Goal: Feedback & Contribution: Leave review/rating

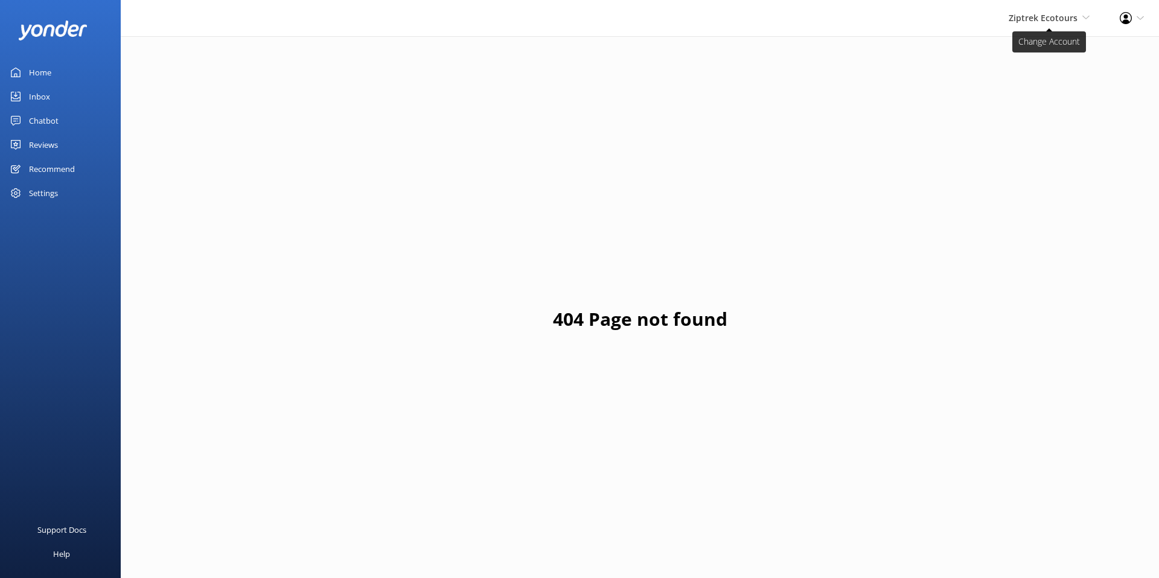
click at [1042, 20] on span "Ziptrek Ecotours" at bounding box center [1043, 17] width 69 height 11
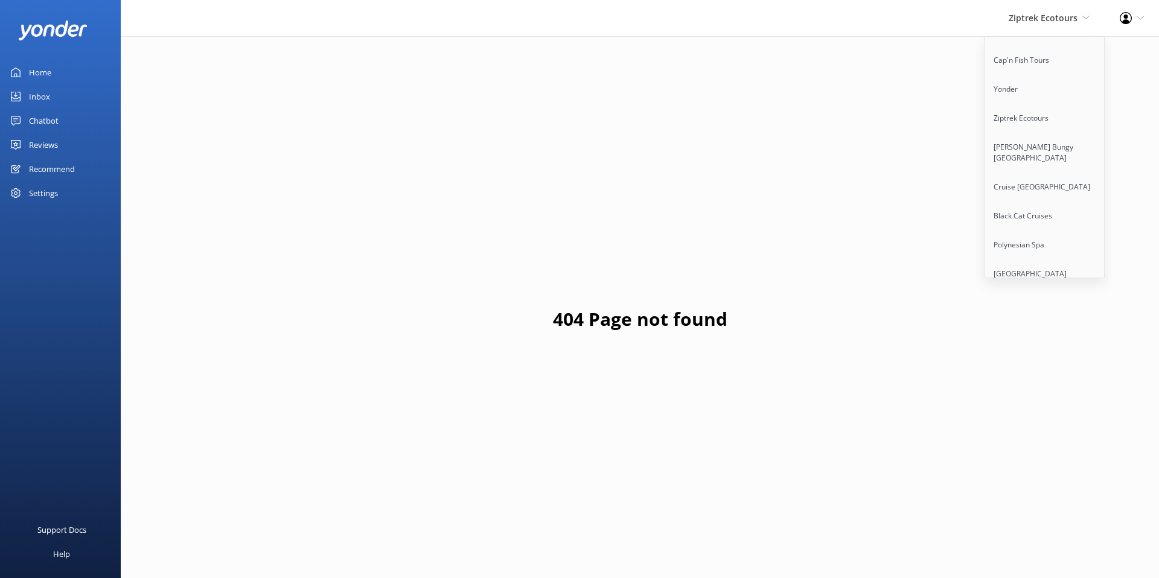
scroll to position [181, 0]
click at [1026, 136] on link "[PERSON_NAME] Bungy [GEOGRAPHIC_DATA]" at bounding box center [1045, 149] width 121 height 40
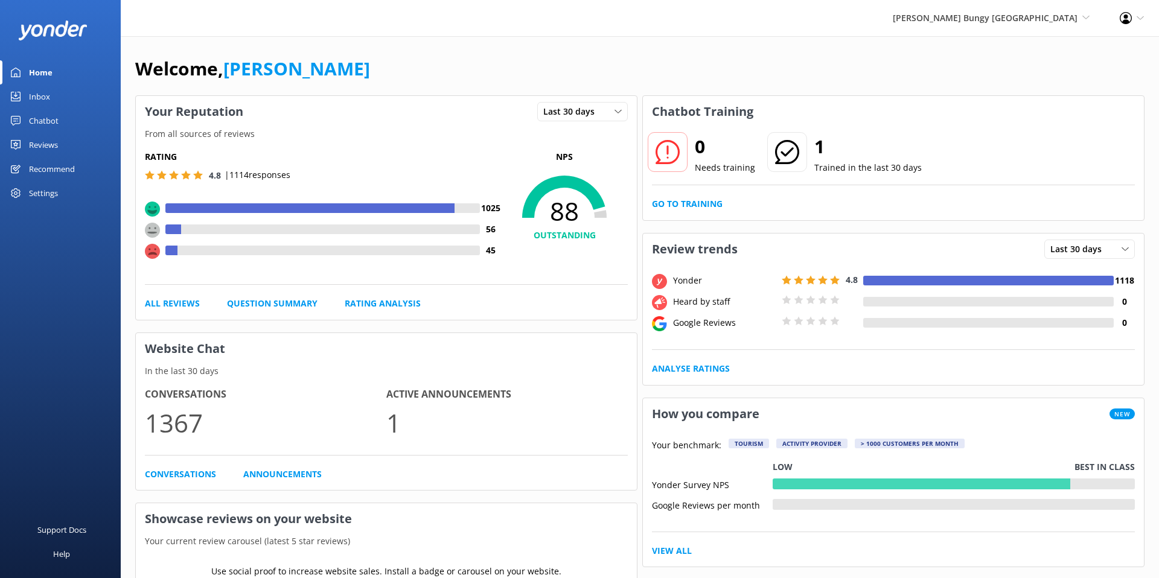
click at [36, 119] on div "Chatbot" at bounding box center [44, 121] width 30 height 24
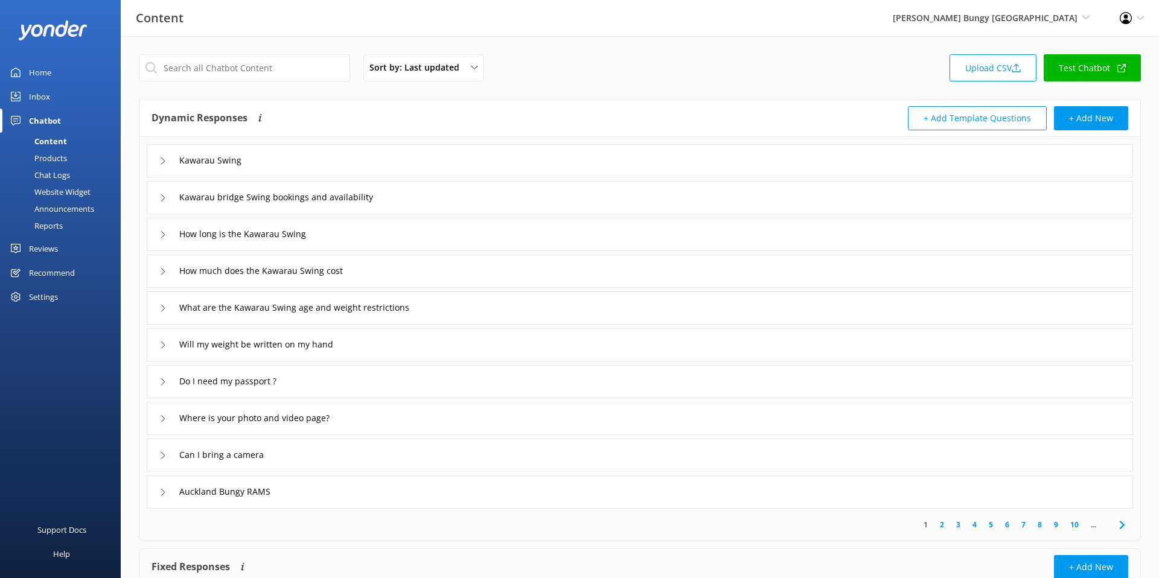
click at [42, 225] on div "Reports" at bounding box center [35, 225] width 56 height 17
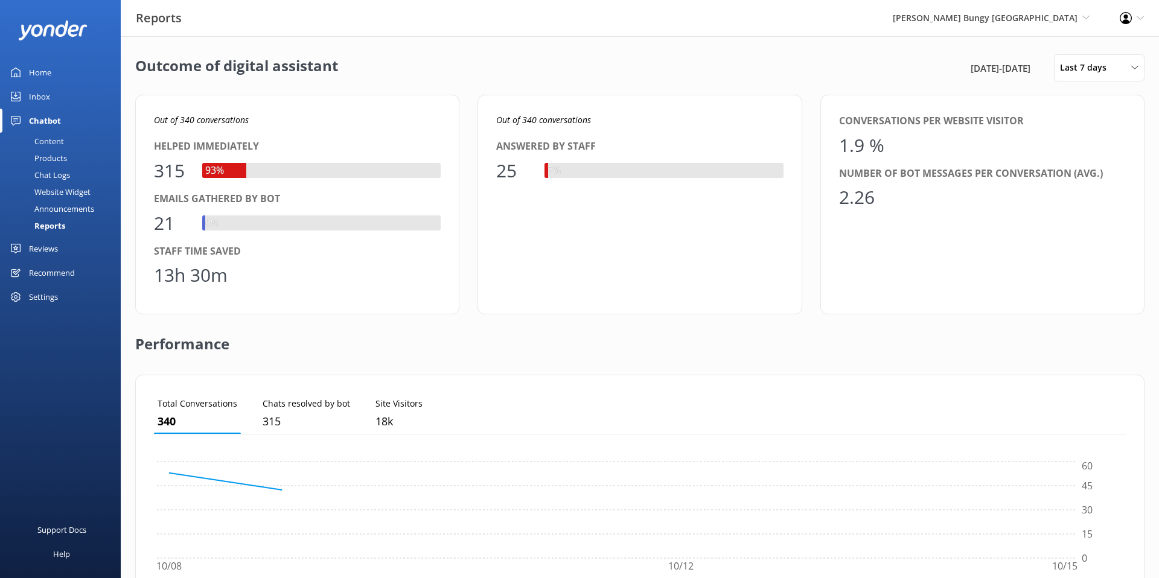
scroll to position [121, 972]
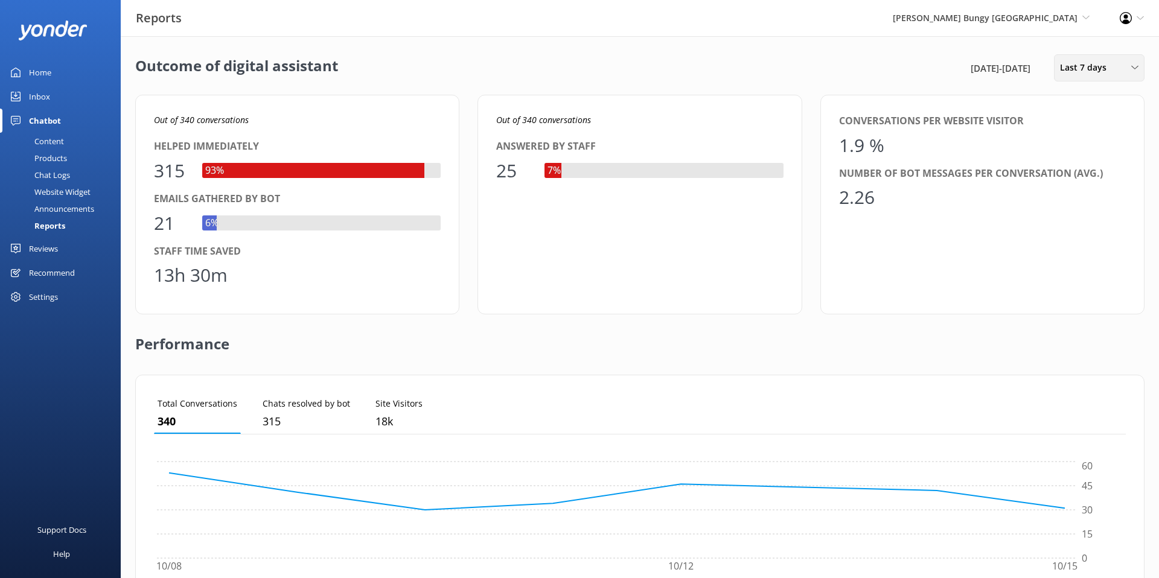
click at [1068, 74] on span "Last 7 days" at bounding box center [1087, 67] width 54 height 13
click at [1083, 170] on div "Last 90 days" at bounding box center [1082, 170] width 43 height 12
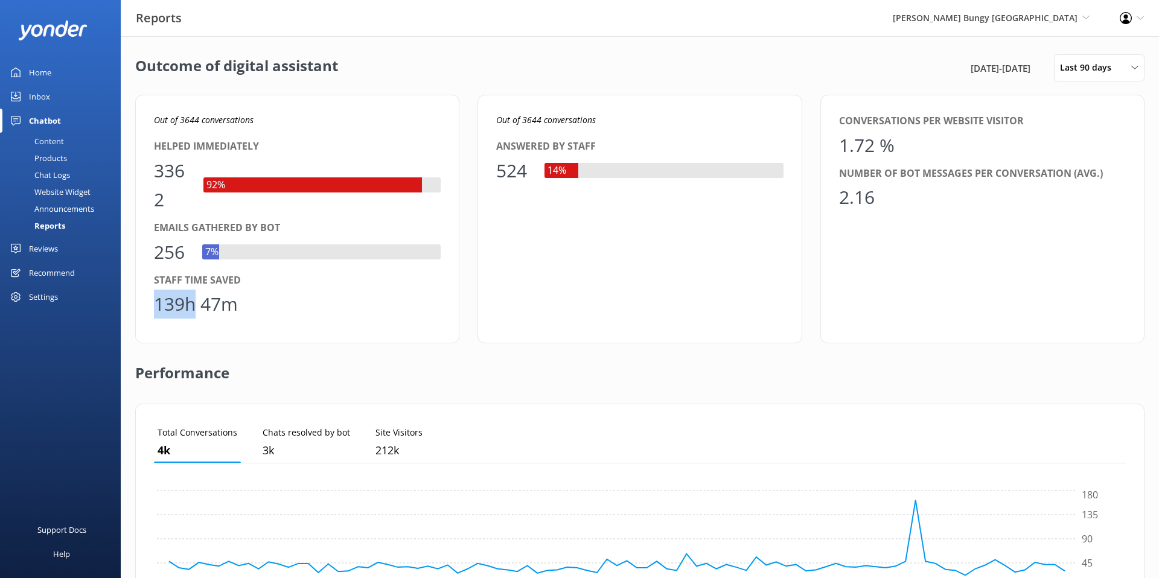
drag, startPoint x: 193, startPoint y: 306, endPoint x: 149, endPoint y: 312, distance: 45.1
click at [149, 312] on div "Out of 3644 conversations Helped immediately 3362 92% Emails gathered by bot 25…" at bounding box center [297, 219] width 324 height 249
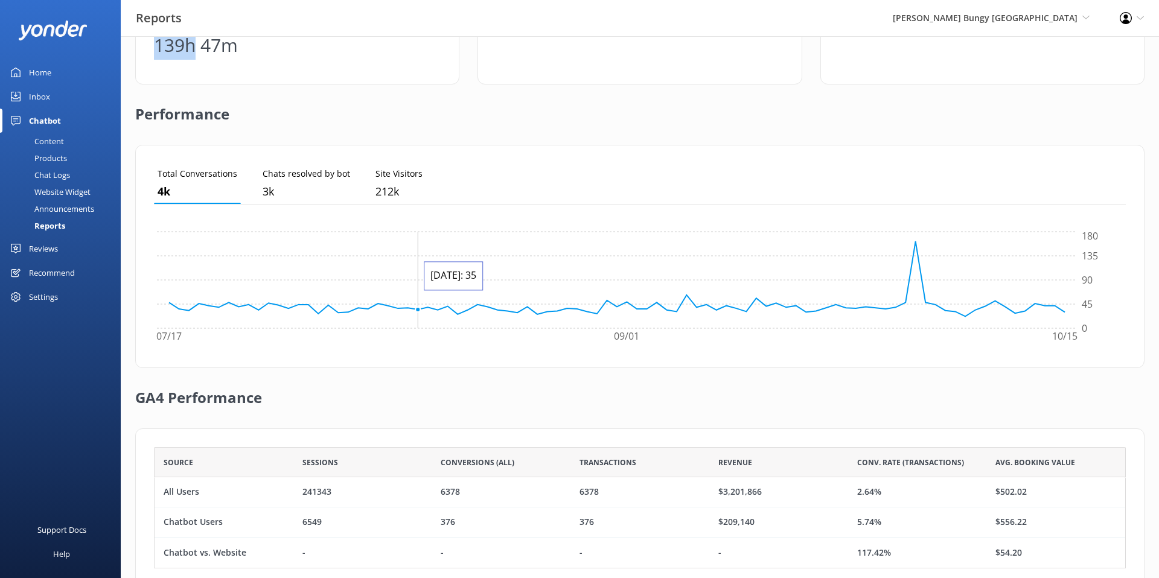
scroll to position [292, 0]
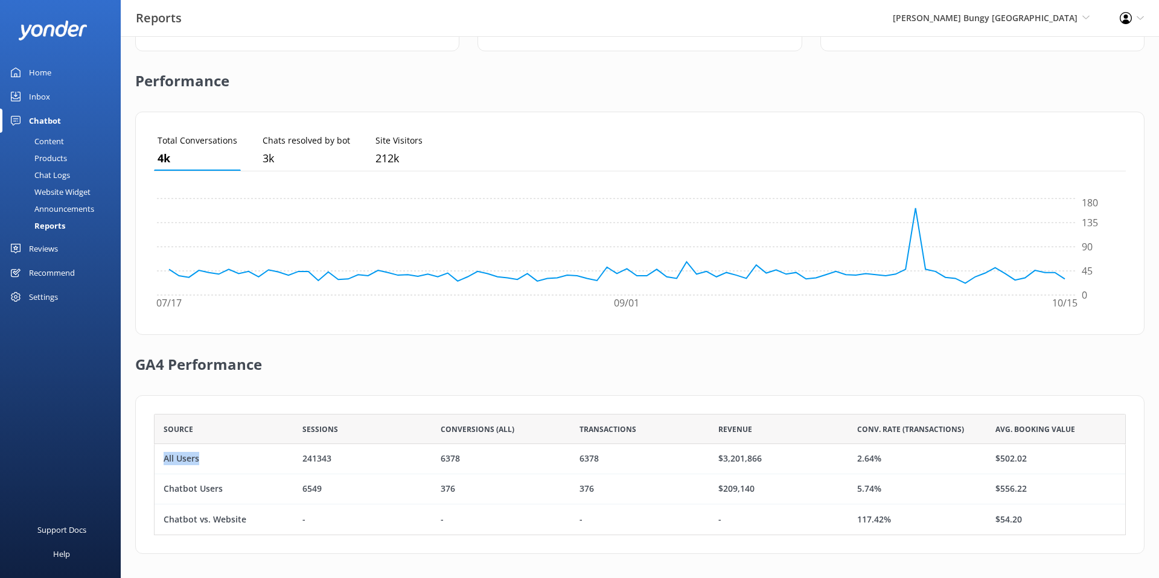
drag, startPoint x: 202, startPoint y: 456, endPoint x: 163, endPoint y: 460, distance: 39.4
click at [163, 460] on div "All Users" at bounding box center [224, 459] width 139 height 30
drag, startPoint x: 888, startPoint y: 455, endPoint x: 858, endPoint y: 456, distance: 30.2
click at [858, 456] on div "2.64%" at bounding box center [917, 459] width 139 height 30
drag, startPoint x: 225, startPoint y: 487, endPoint x: 161, endPoint y: 490, distance: 64.7
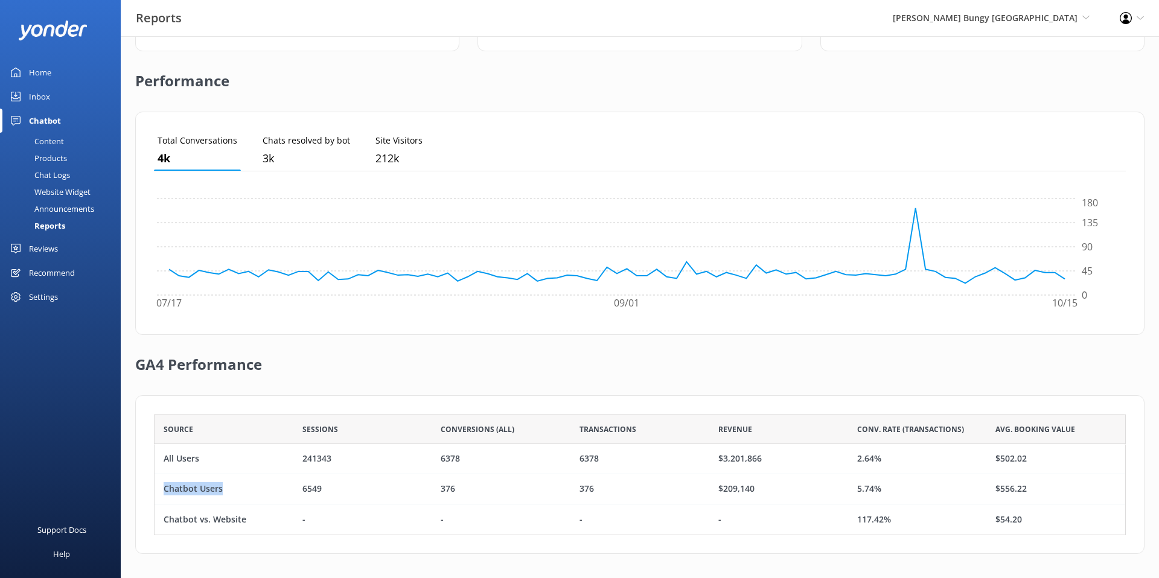
click at [161, 490] on div "Chatbot Users" at bounding box center [224, 490] width 139 height 30
drag, startPoint x: 894, startPoint y: 492, endPoint x: 854, endPoint y: 492, distance: 40.5
click at [854, 492] on div "5.74%" at bounding box center [917, 490] width 139 height 30
drag, startPoint x: 758, startPoint y: 492, endPoint x: 717, endPoint y: 491, distance: 41.7
click at [717, 491] on div "$209,140" at bounding box center [778, 490] width 139 height 30
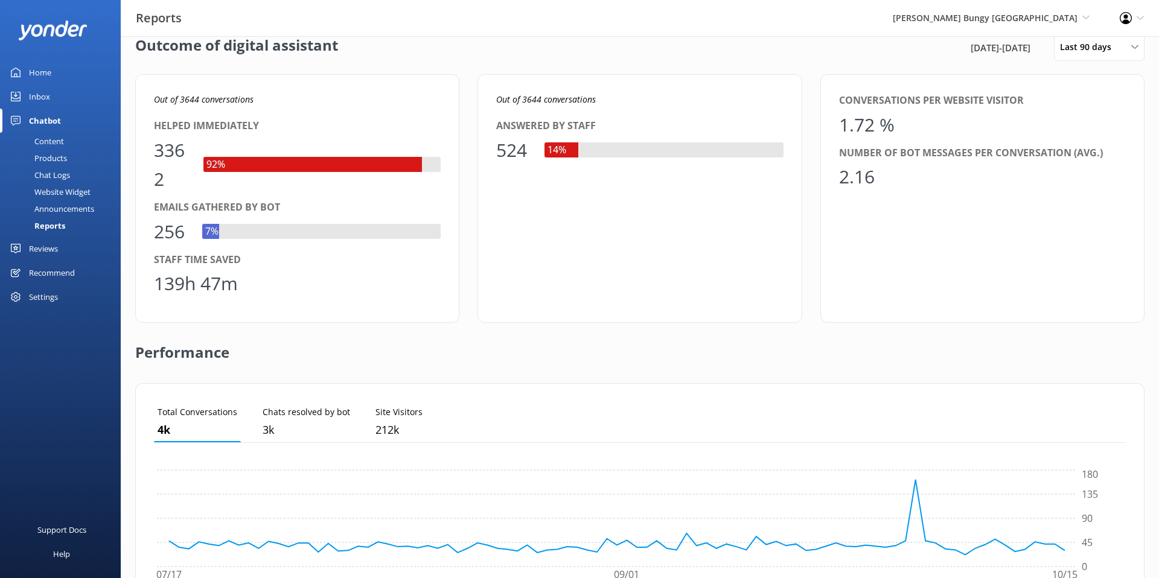
scroll to position [0, 0]
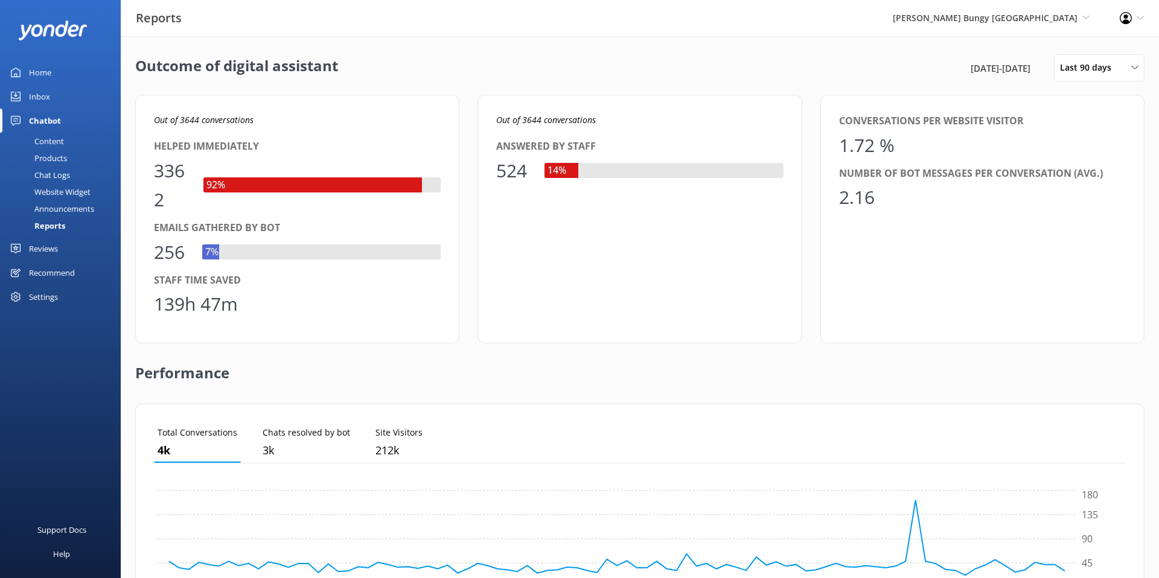
click at [40, 97] on div "Inbox" at bounding box center [39, 97] width 21 height 24
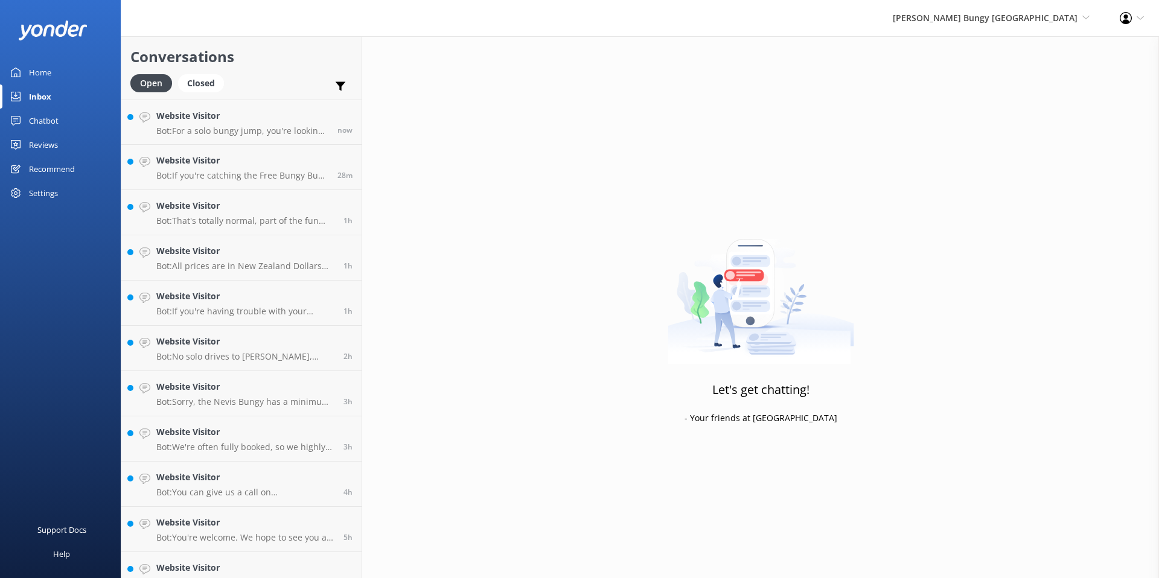
click at [48, 173] on div "Recommend" at bounding box center [52, 169] width 46 height 24
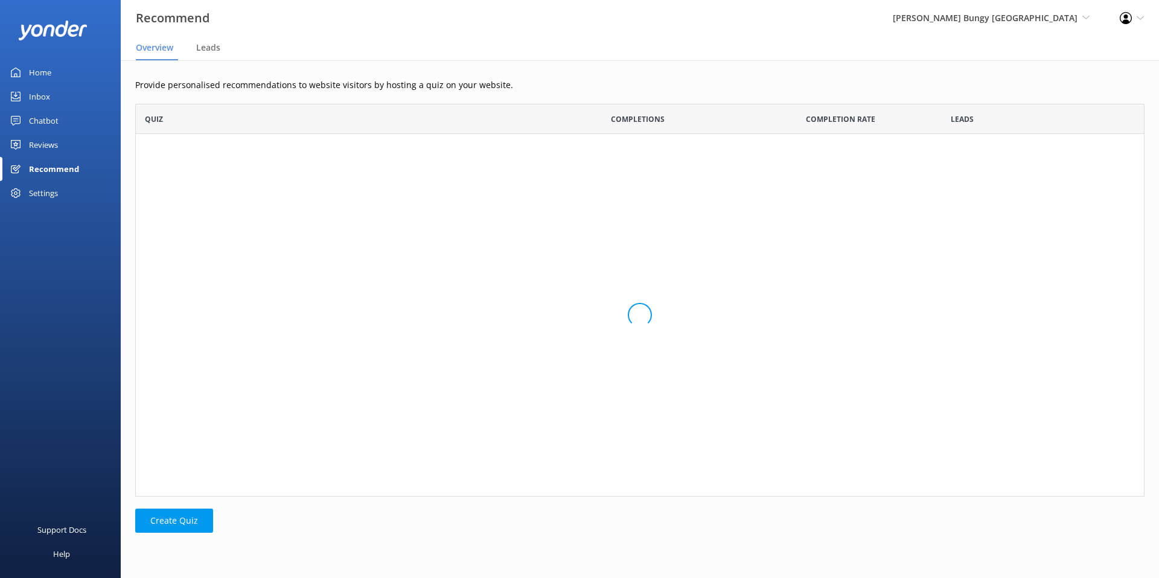
scroll to position [61, 1010]
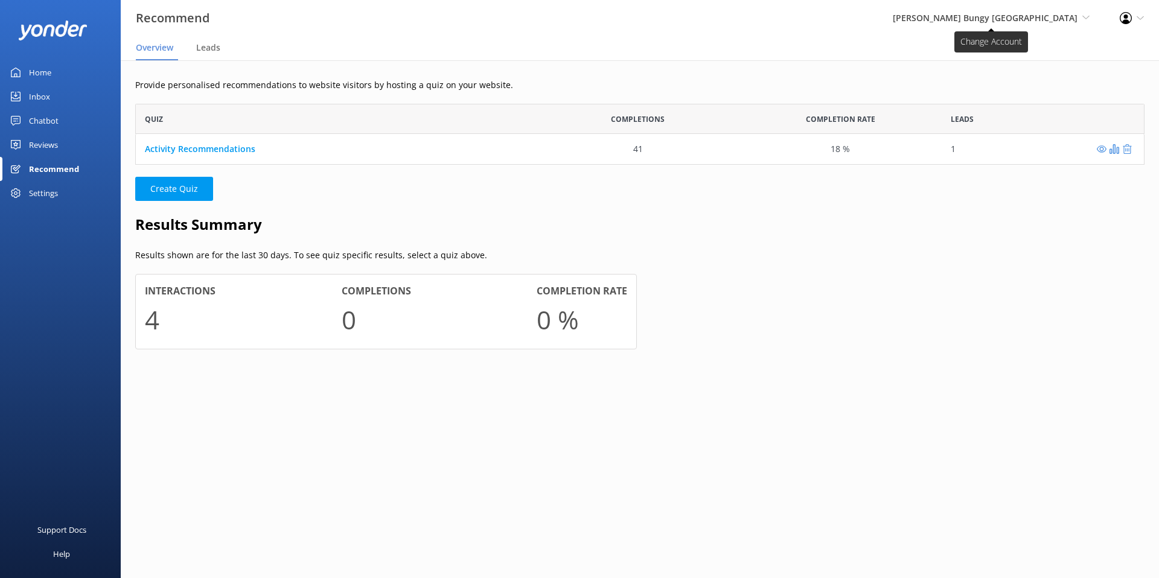
click at [1014, 21] on span "[PERSON_NAME] Bungy [GEOGRAPHIC_DATA]" at bounding box center [985, 17] width 185 height 11
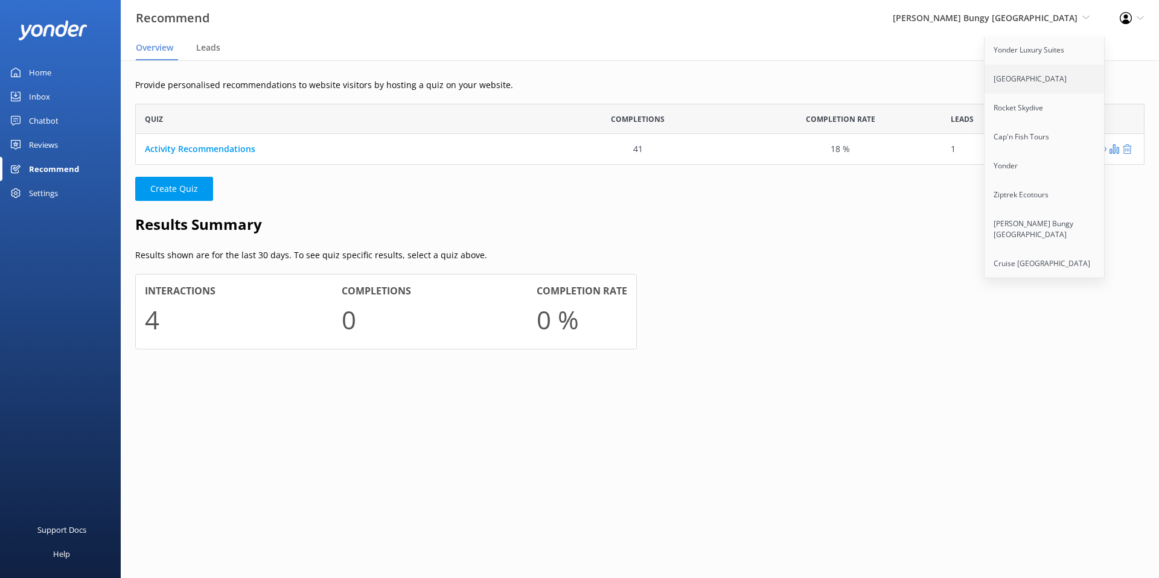
scroll to position [100, 0]
click at [1005, 180] on link "Ziptrek Ecotours" at bounding box center [1045, 194] width 121 height 29
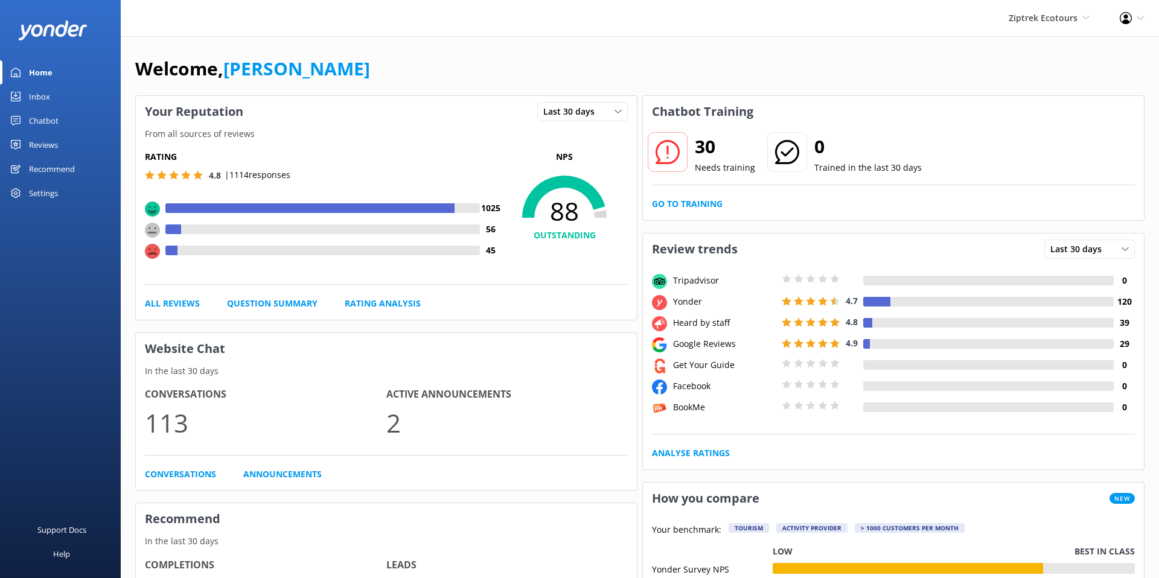
click at [45, 167] on div "Recommend" at bounding box center [52, 169] width 46 height 24
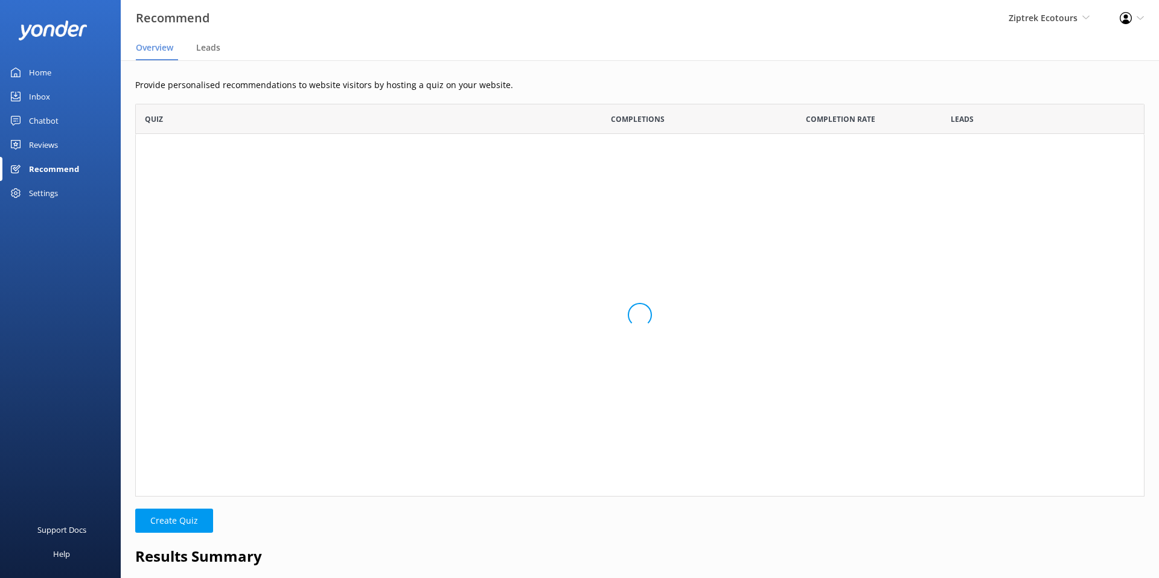
scroll to position [91, 1010]
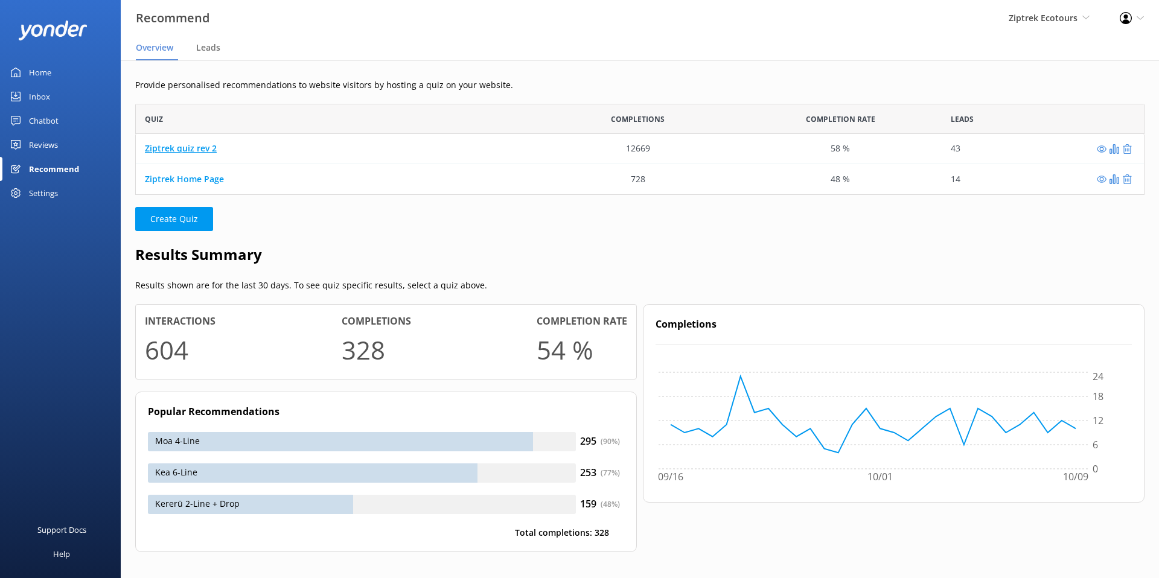
click at [175, 152] on link "Ziptrek quiz rev 2" at bounding box center [181, 148] width 72 height 11
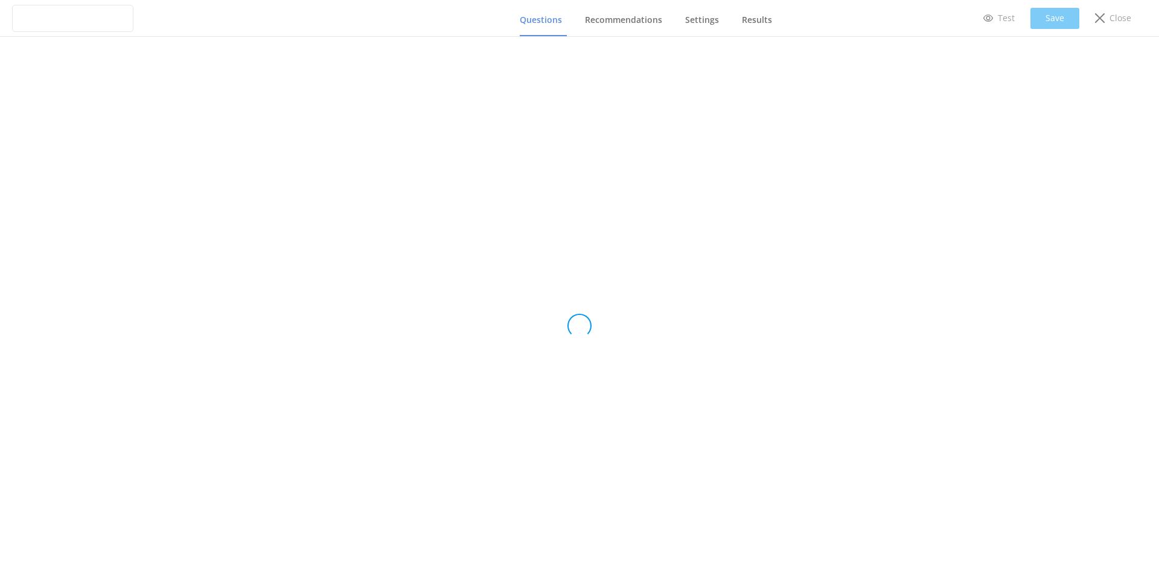
type input "Ziptrek quiz rev 2"
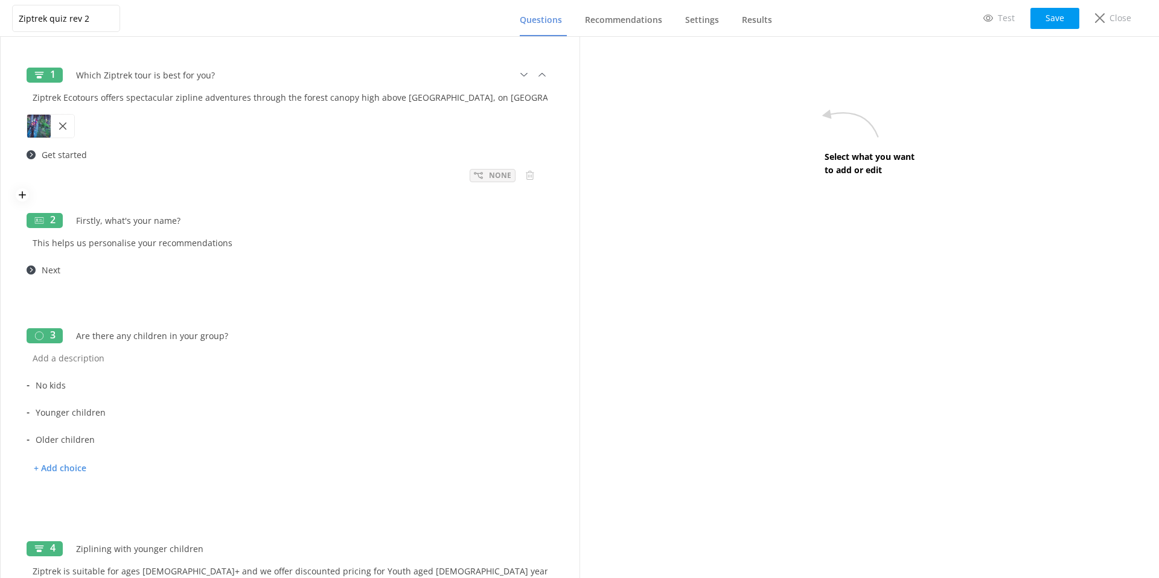
click at [471, 174] on div "None" at bounding box center [493, 175] width 46 height 13
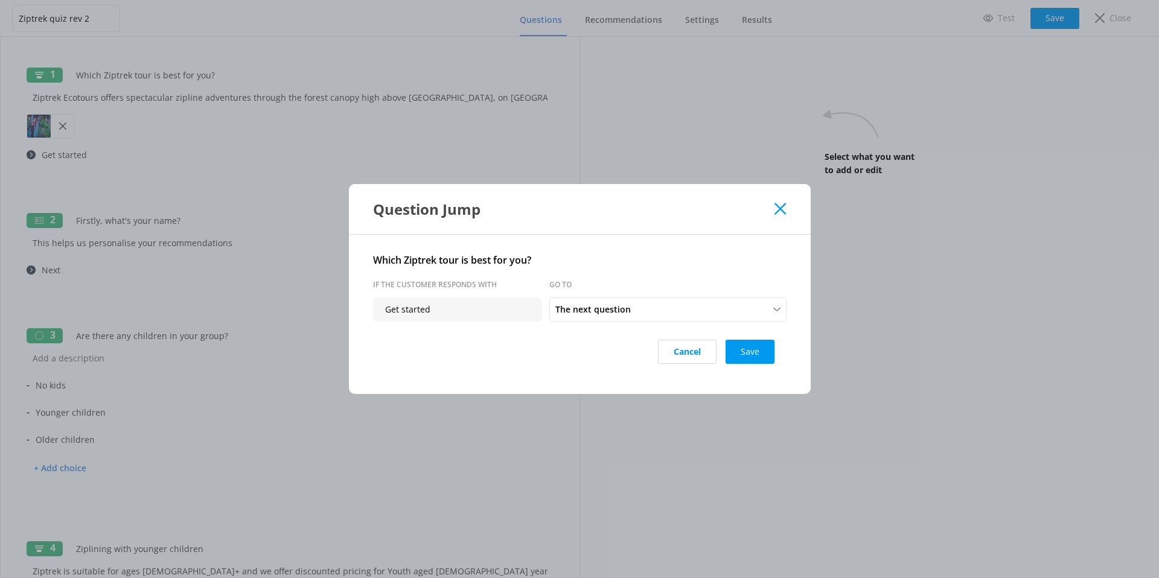
drag, startPoint x: 772, startPoint y: 207, endPoint x: 779, endPoint y: 207, distance: 7.3
click at [775, 207] on div "Question Jump" at bounding box center [580, 209] width 462 height 50
click at [779, 207] on use at bounding box center [780, 208] width 11 height 11
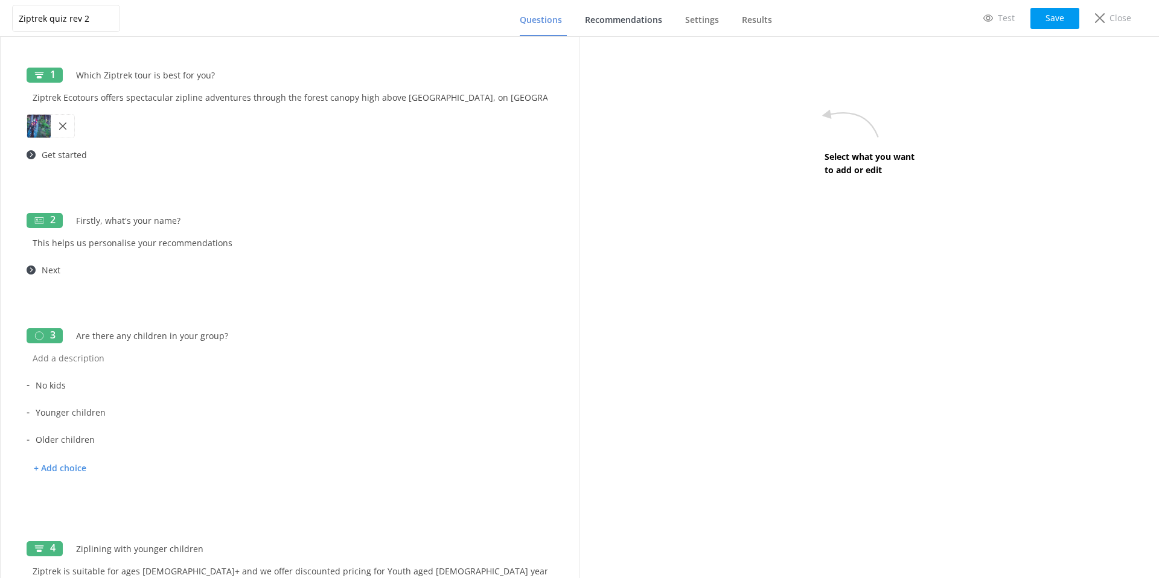
click at [624, 21] on span "Recommendations" at bounding box center [623, 20] width 77 height 12
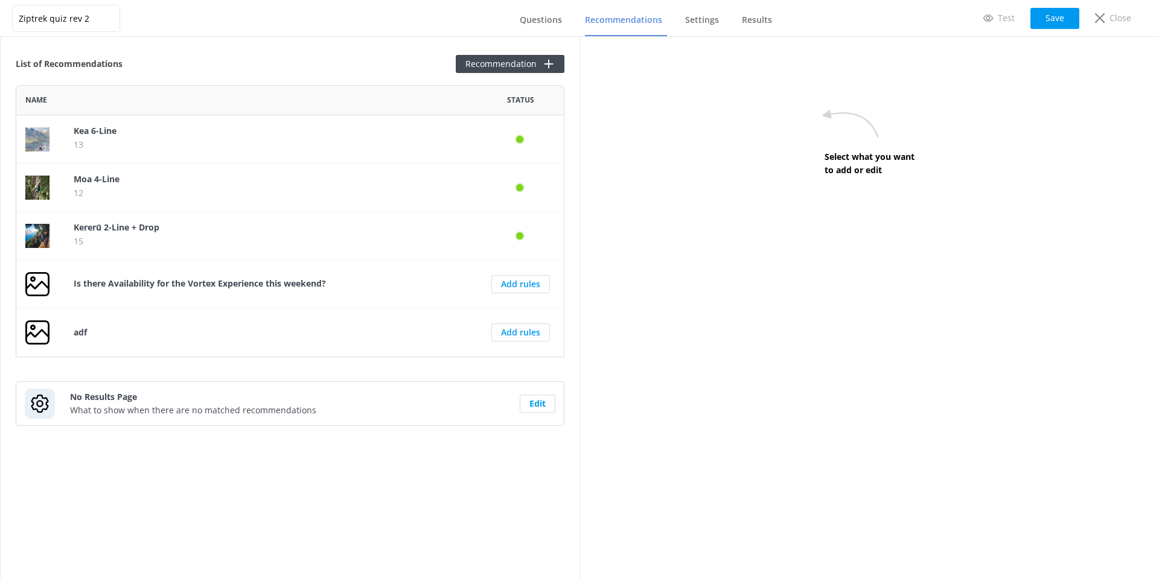
scroll to position [272, 549]
click at [498, 66] on button "Recommendation" at bounding box center [510, 64] width 109 height 18
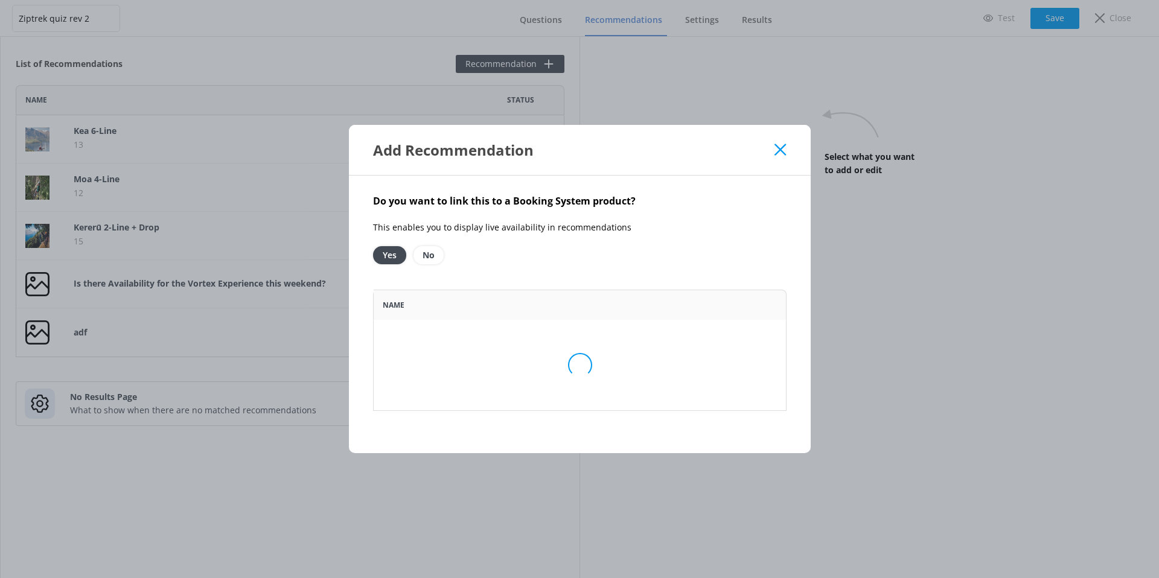
scroll to position [303, 414]
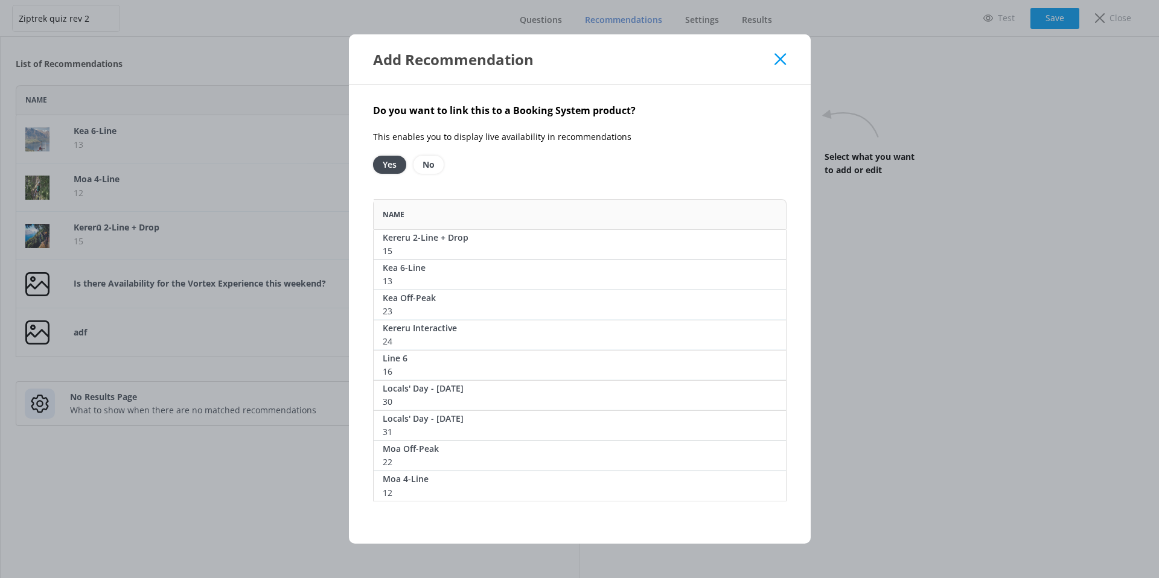
click at [783, 60] on icon at bounding box center [780, 59] width 11 height 12
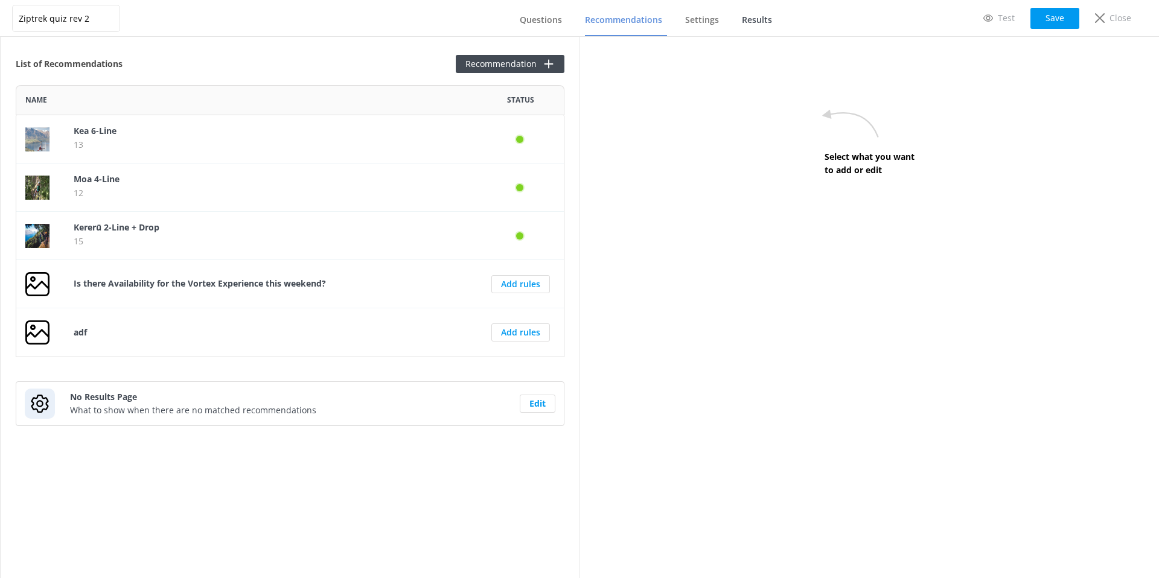
click at [753, 21] on span "Results" at bounding box center [757, 20] width 30 height 12
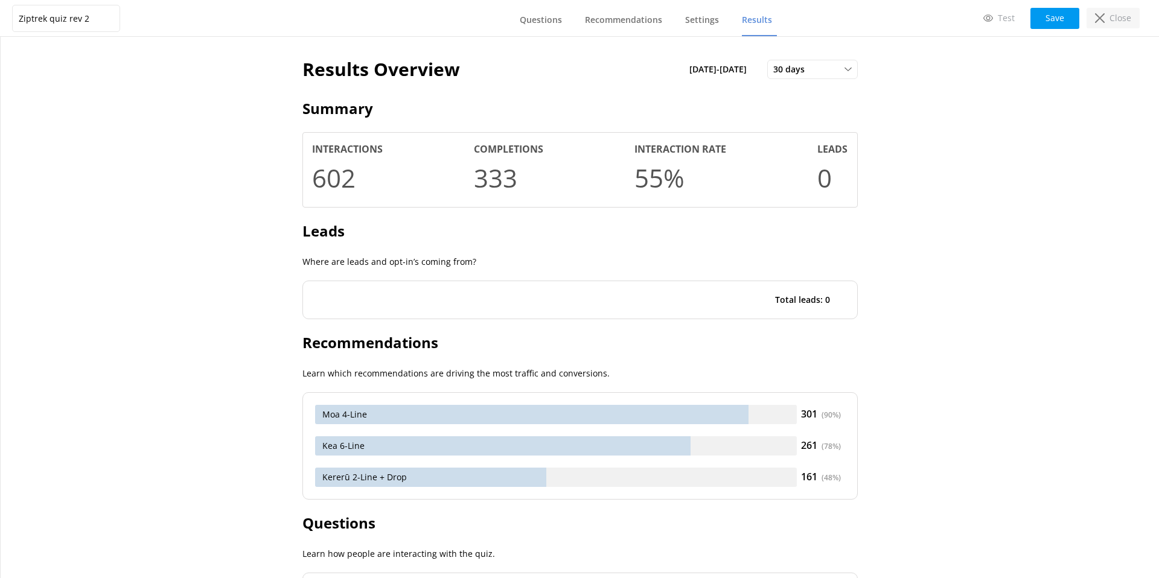
click at [1126, 22] on p "Close" at bounding box center [1121, 17] width 22 height 13
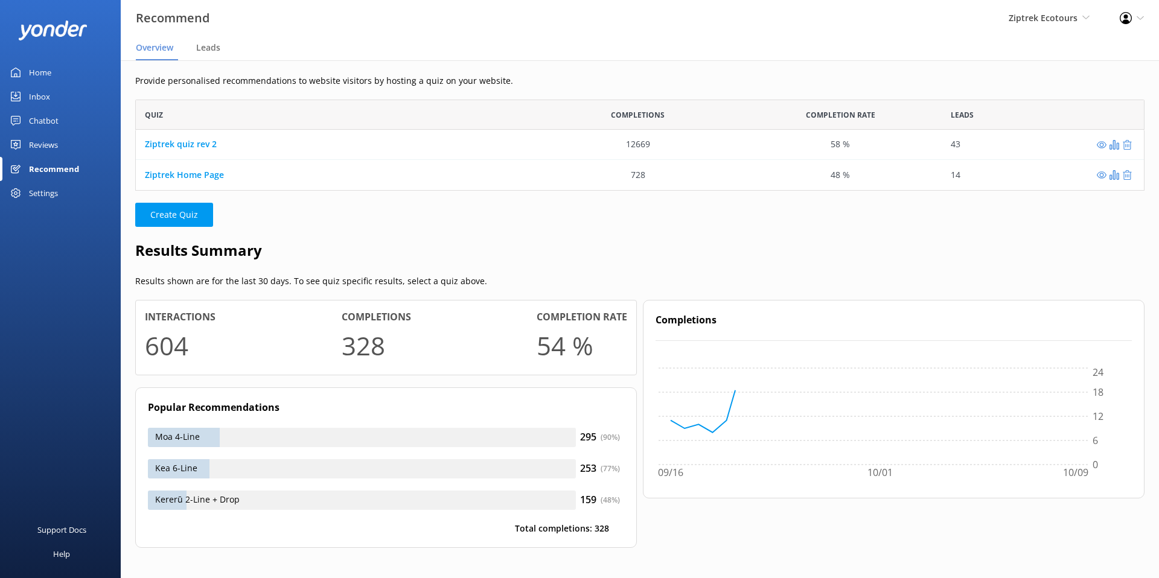
scroll to position [7, 0]
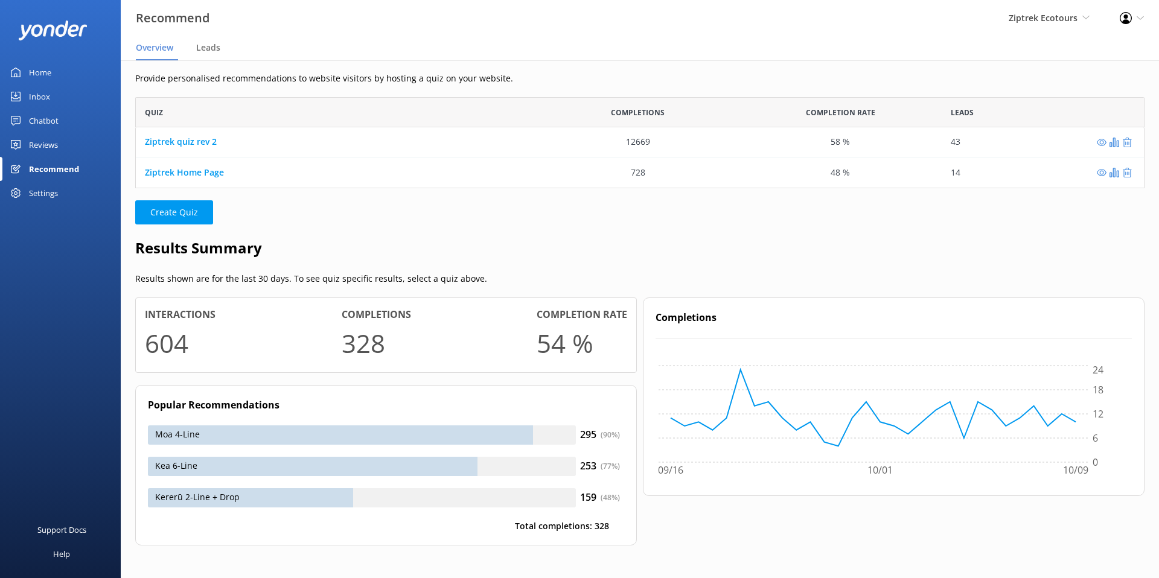
click at [36, 136] on div "Reviews" at bounding box center [43, 145] width 29 height 24
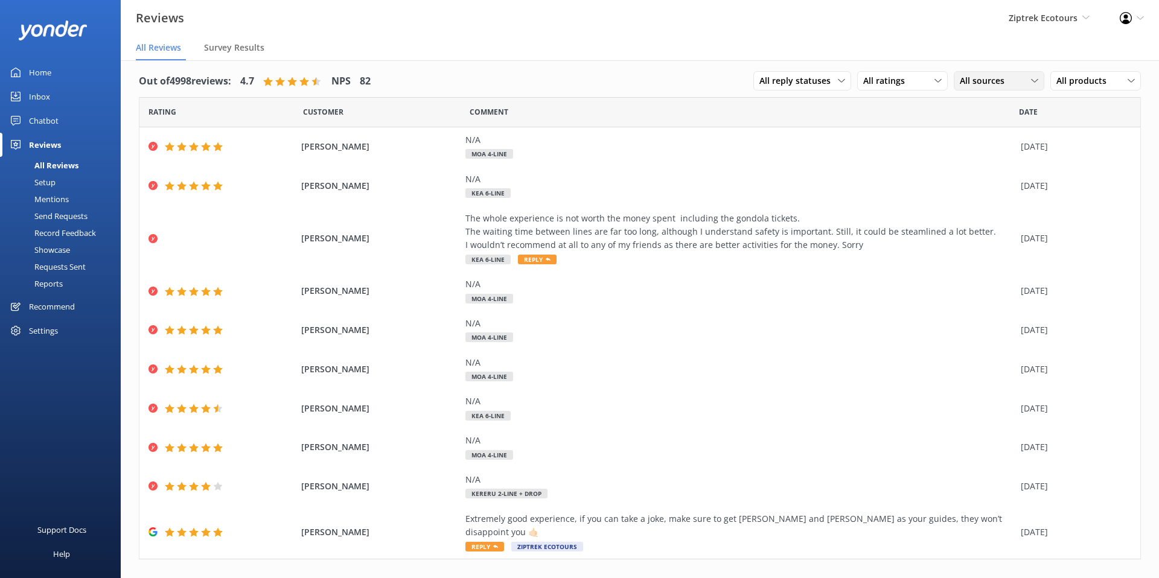
click at [972, 83] on span "All sources" at bounding box center [986, 80] width 52 height 13
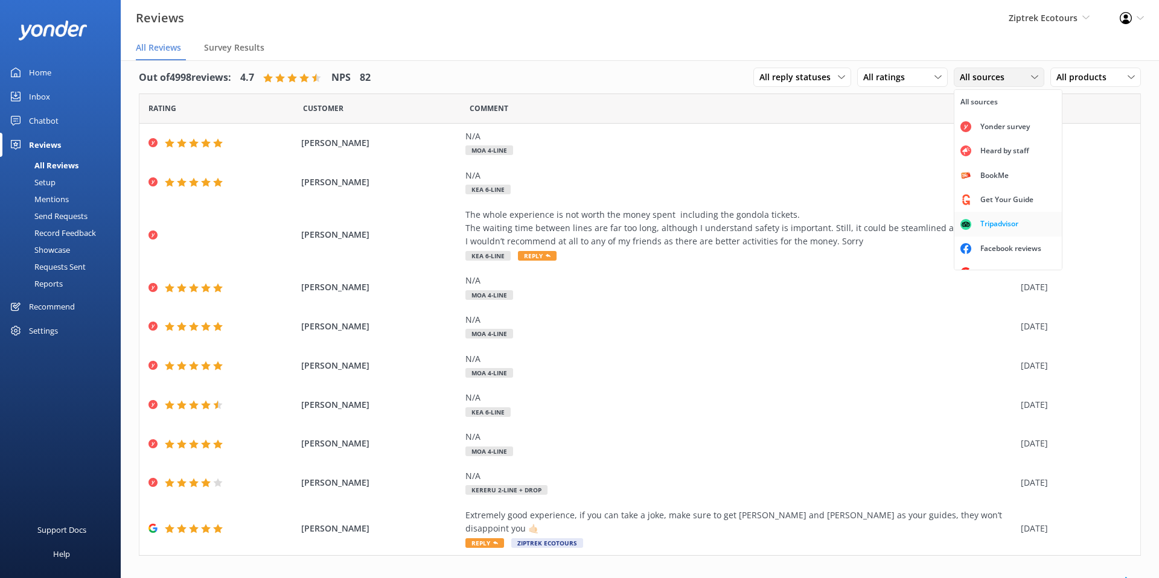
scroll to position [15, 0]
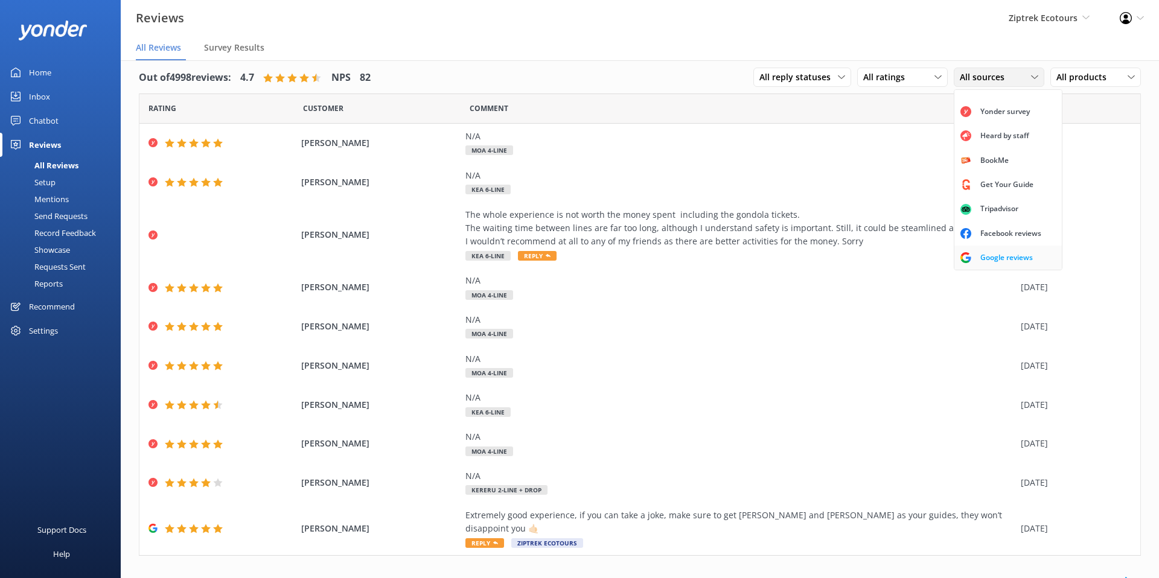
click at [1006, 251] on link "Google reviews" at bounding box center [1008, 258] width 107 height 24
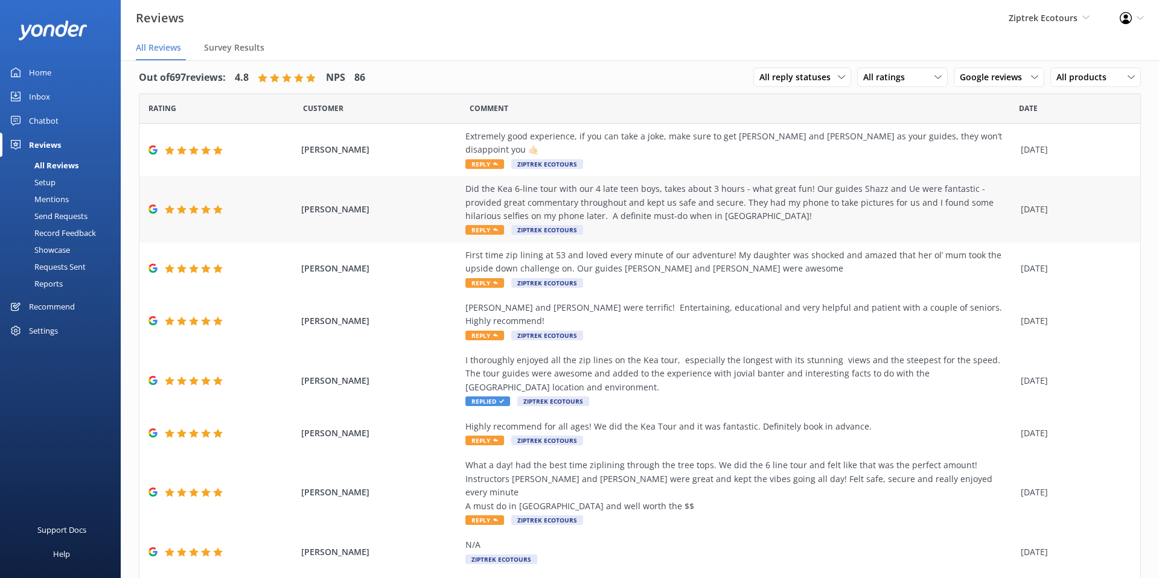
click at [708, 185] on div "Did the Kea 6-line tour with our 4 late teen boys, takes about 3 hours - what g…" at bounding box center [740, 202] width 549 height 40
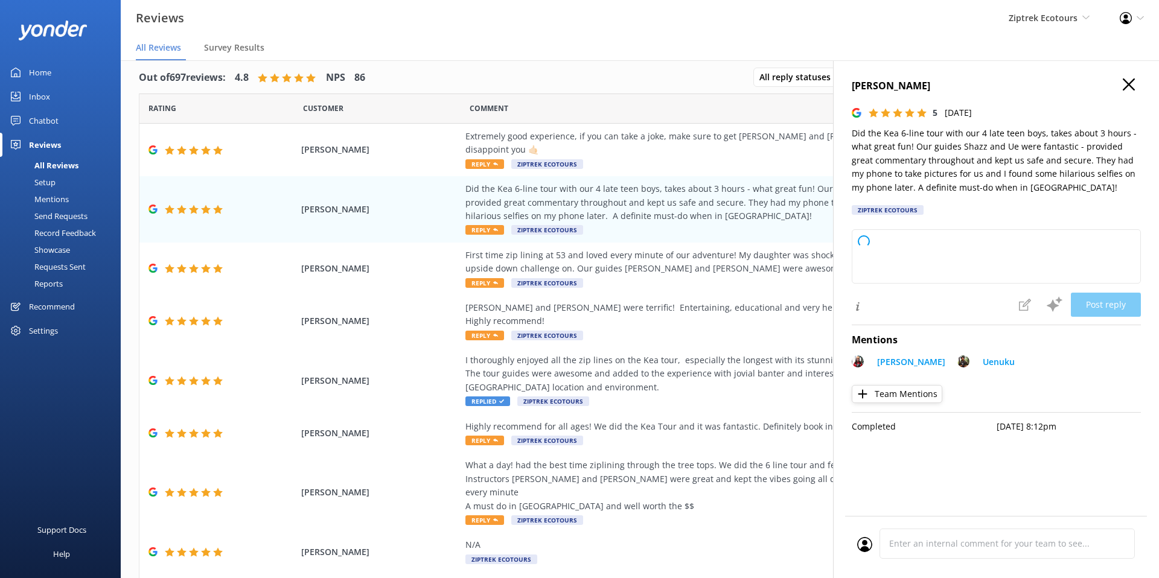
type textarea "Kia ora, Thank you so much for sharing your awesome experience on the Kea 6-lin…"
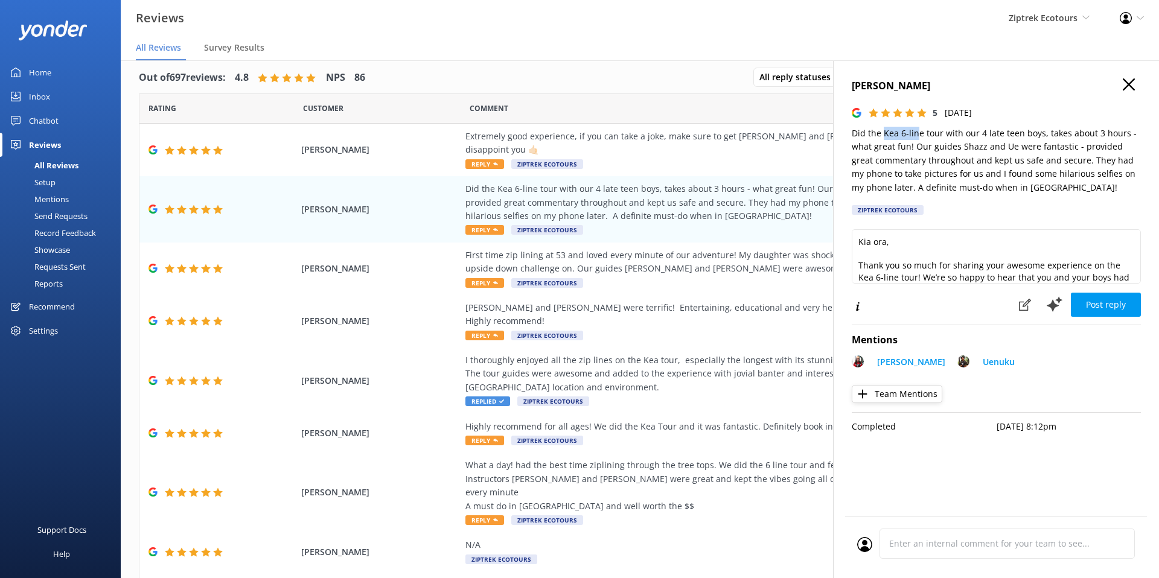
drag, startPoint x: 884, startPoint y: 132, endPoint x: 918, endPoint y: 135, distance: 33.9
click at [917, 132] on p "Did the Kea 6-line tour with our 4 late teen boys, takes about 3 hours - what g…" at bounding box center [996, 161] width 289 height 68
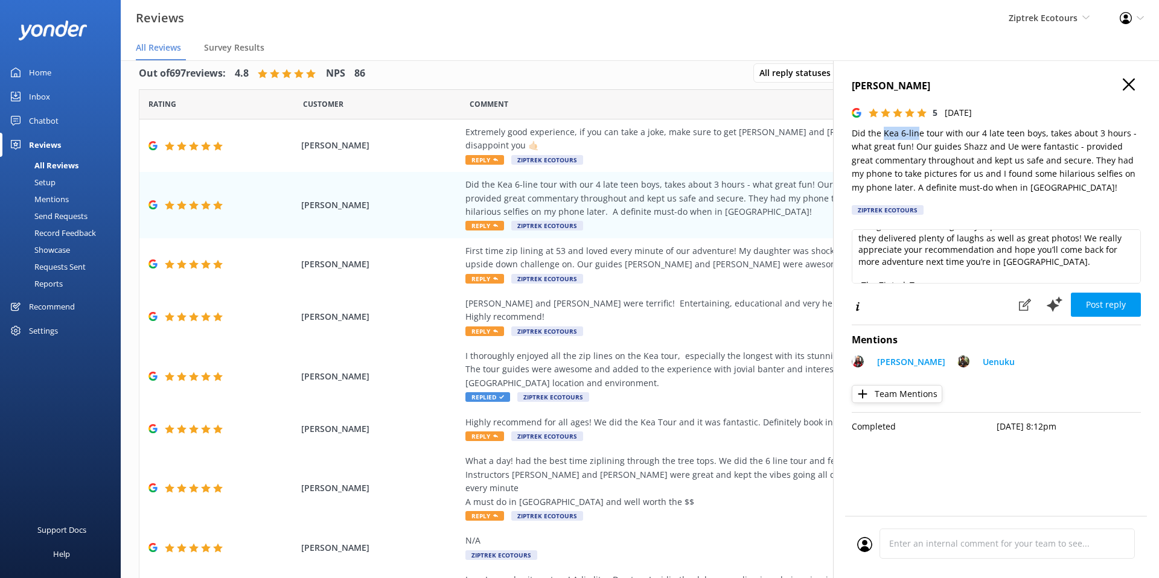
scroll to position [89, 0]
click at [931, 213] on div "[PERSON_NAME] 5 [DATE] Did the Kea 6-line tour with our 4 late teen boys, takes…" at bounding box center [996, 150] width 289 height 144
drag, startPoint x: 929, startPoint y: 213, endPoint x: 858, endPoint y: 211, distance: 70.7
click at [858, 211] on div "[PERSON_NAME] 5 [DATE] Did the Kea 6-line tour with our 4 late teen boys, takes…" at bounding box center [996, 150] width 289 height 144
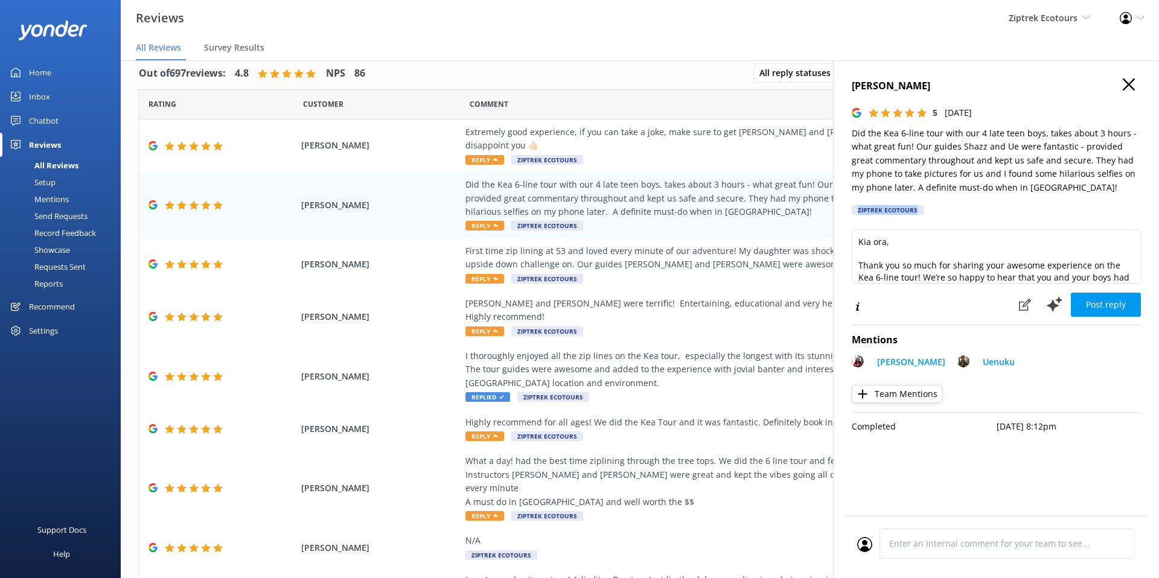
click at [1126, 83] on icon "button" at bounding box center [1129, 84] width 12 height 12
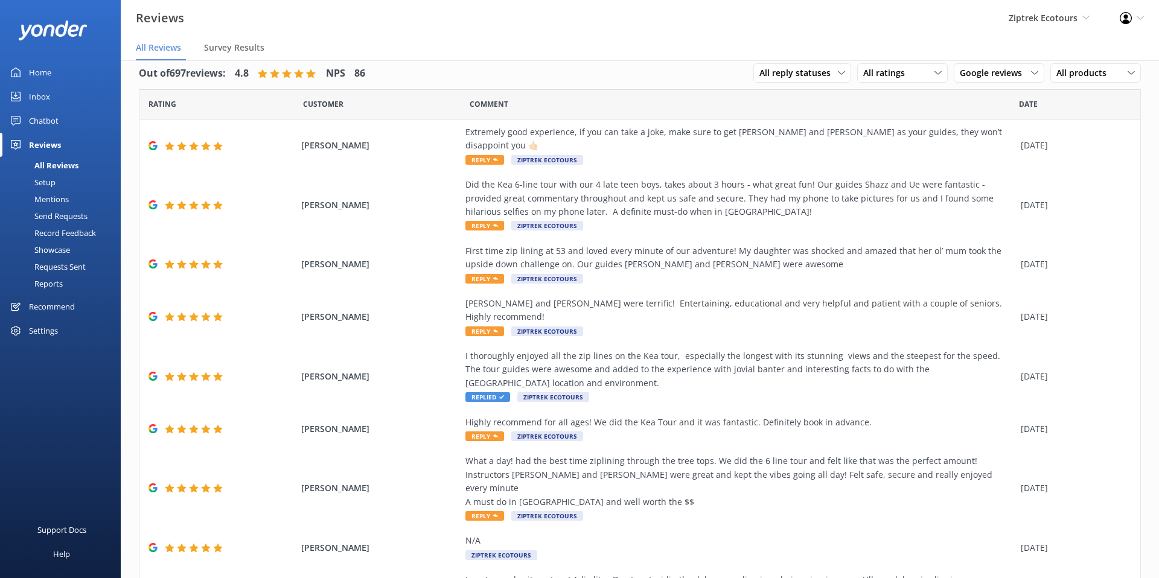
click at [45, 184] on div "Setup" at bounding box center [31, 182] width 48 height 17
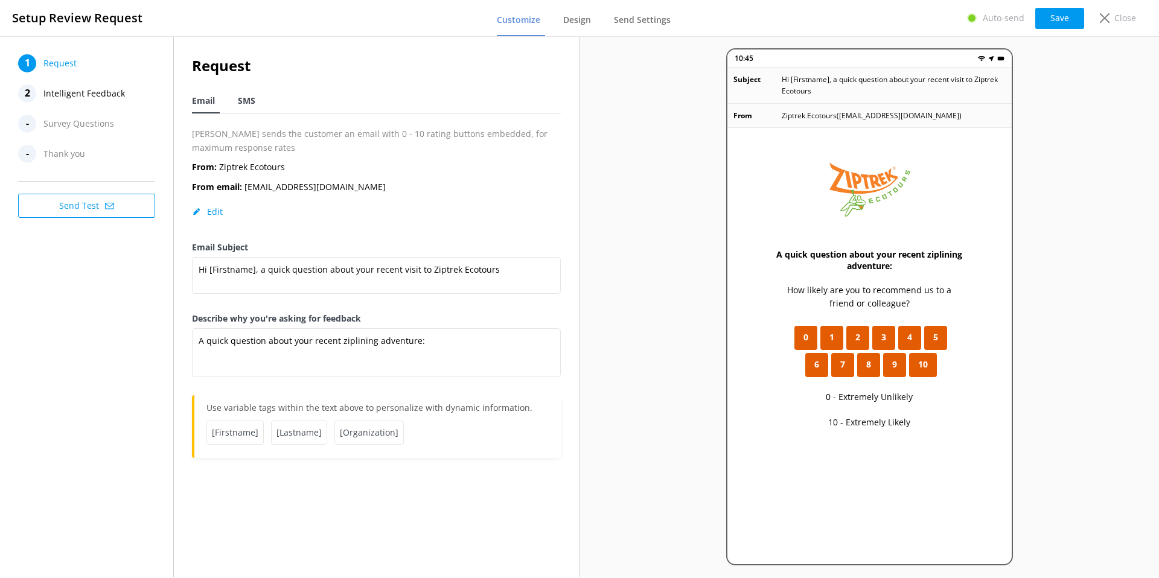
click at [247, 96] on span "SMS" at bounding box center [247, 101] width 18 height 12
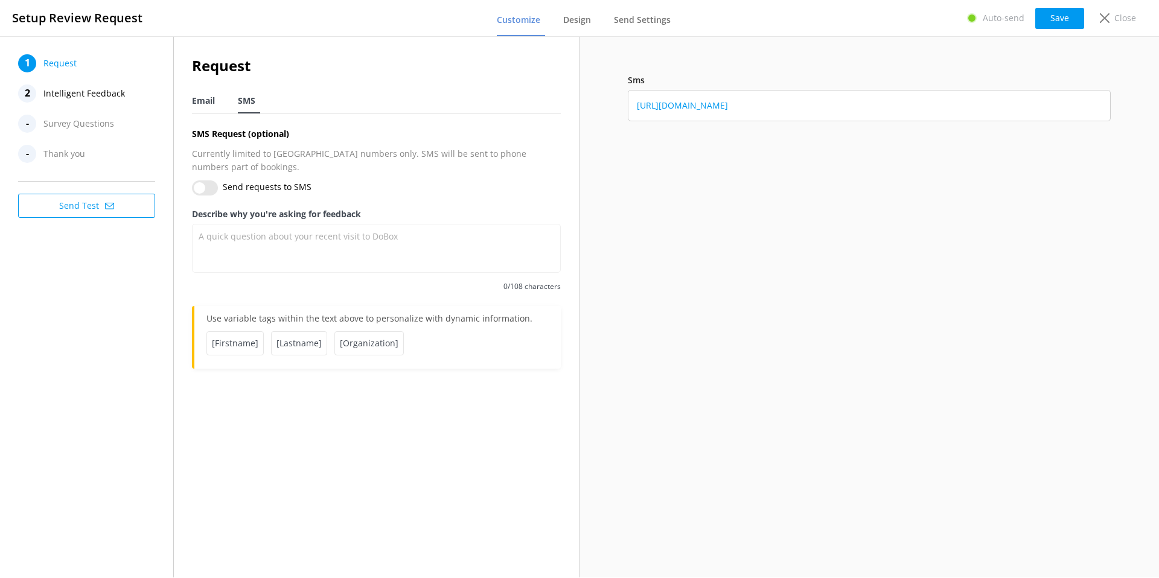
click at [194, 103] on span "Email" at bounding box center [203, 101] width 23 height 12
type textarea "A quick question about your recent ziplining adventure:"
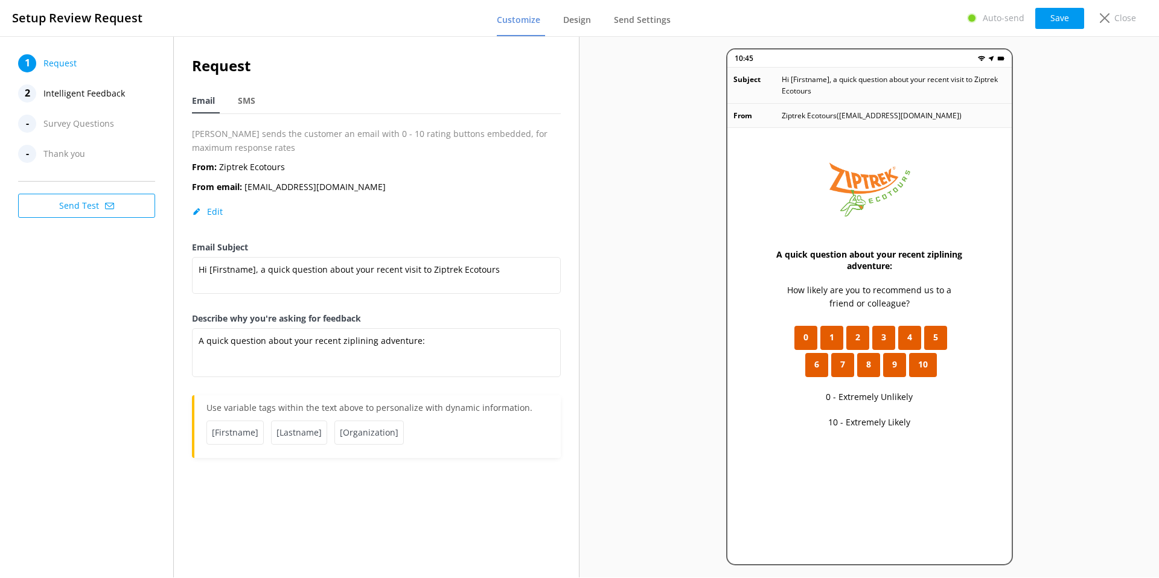
click at [53, 92] on span "Intelligent Feedback" at bounding box center [84, 94] width 82 height 18
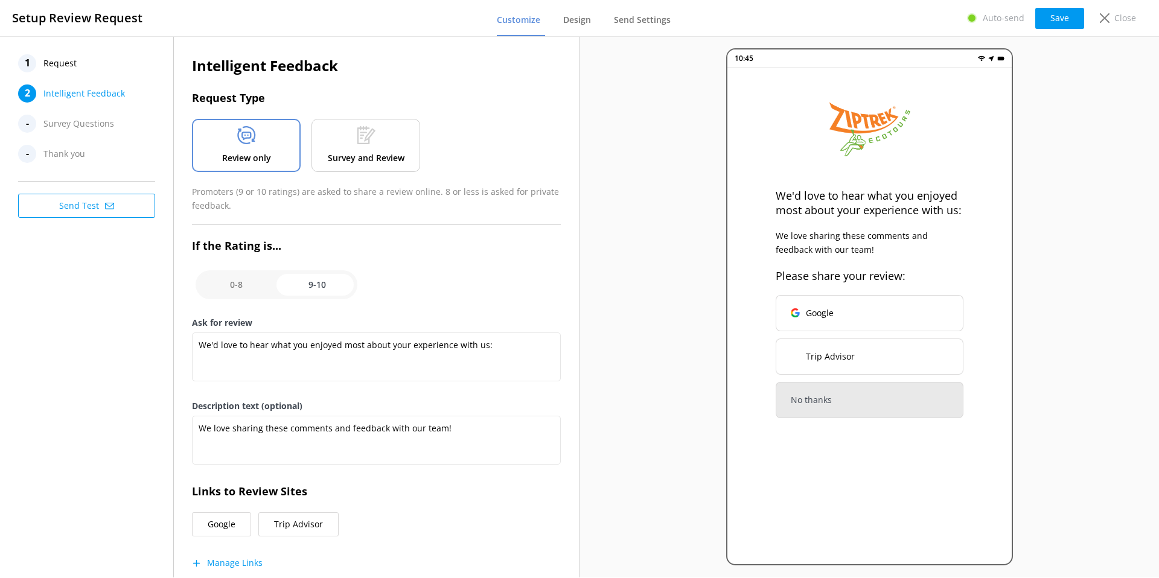
click at [255, 149] on div "Review only" at bounding box center [246, 145] width 109 height 53
click at [242, 287] on input "checkbox" at bounding box center [277, 285] width 162 height 29
checkbox input "false"
type textarea "What could have made your experience with us more enjoyable?"
type textarea "Your feedback is important to help us improve"
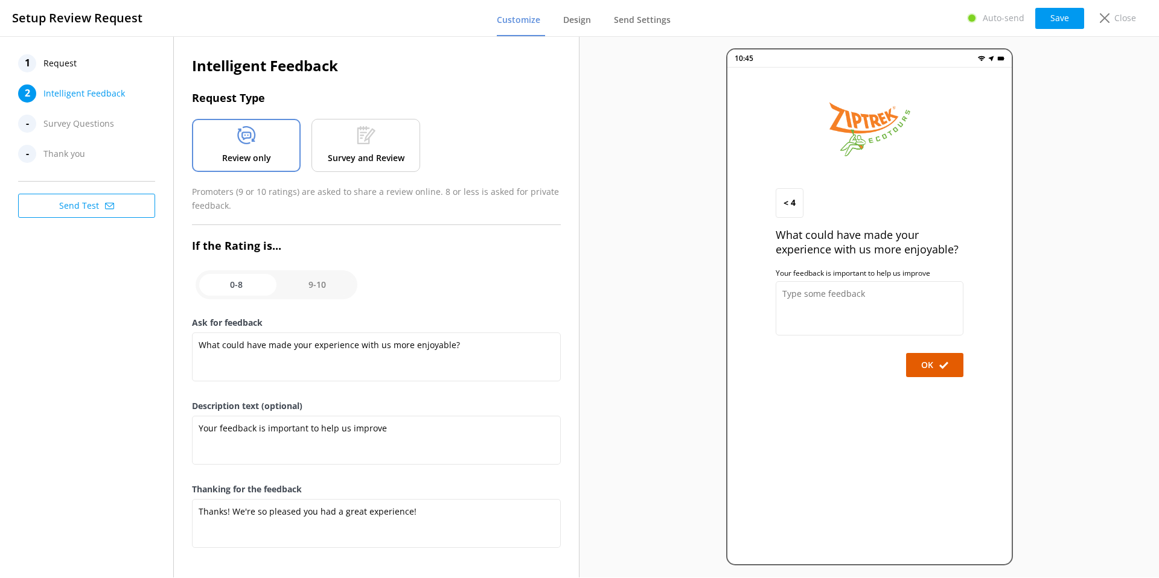
click at [315, 289] on input "checkbox" at bounding box center [277, 285] width 162 height 29
checkbox input "true"
type textarea "We'd love to hear what you enjoyed most about your experience with us:"
type textarea "We love sharing these comments and feedback with our team!"
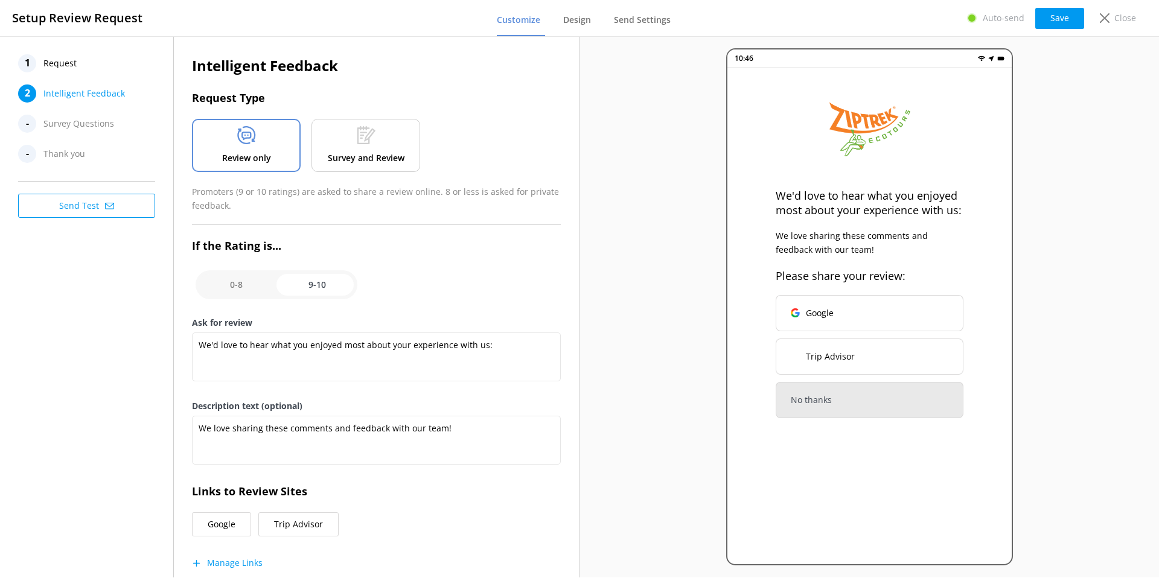
click at [354, 152] on p "Survey and Review" at bounding box center [366, 158] width 77 height 13
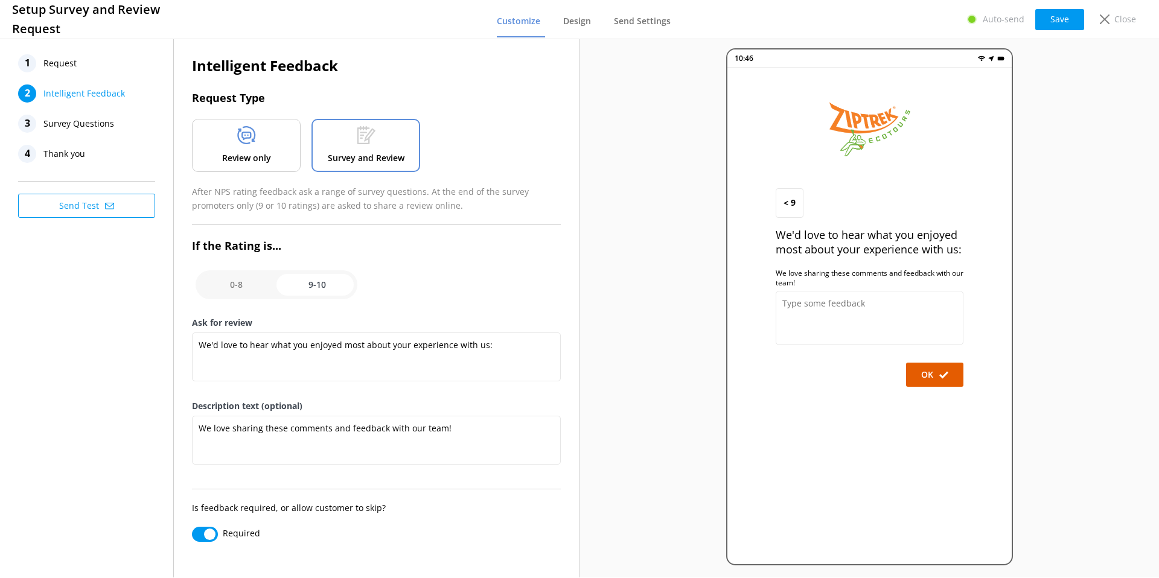
click at [58, 123] on span "Survey Questions" at bounding box center [78, 124] width 71 height 18
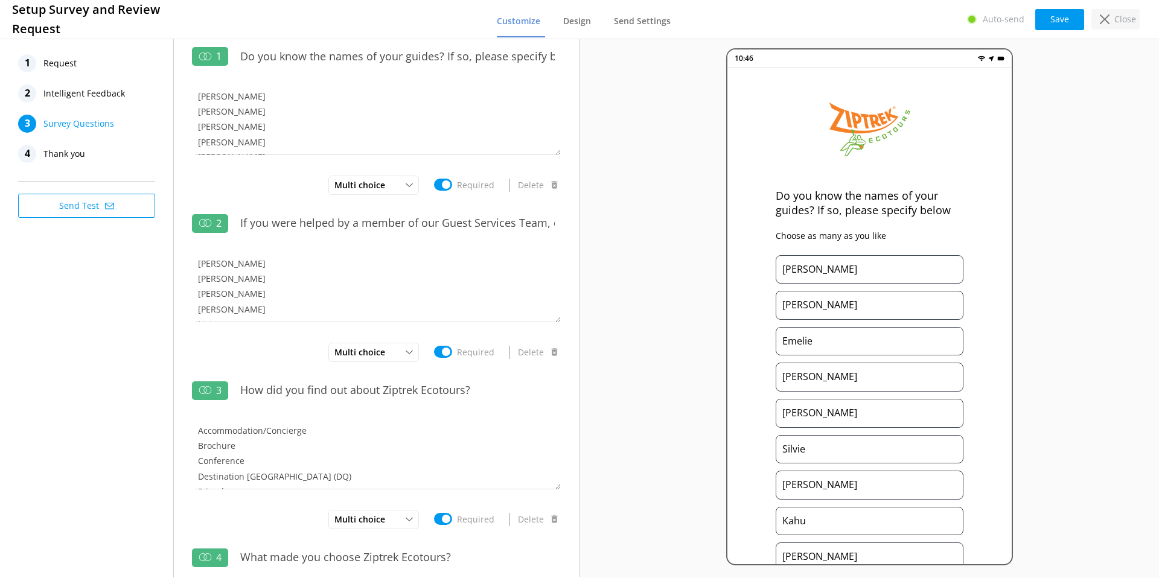
click at [1121, 22] on p "Close" at bounding box center [1126, 19] width 22 height 13
